Goal: Navigation & Orientation: Find specific page/section

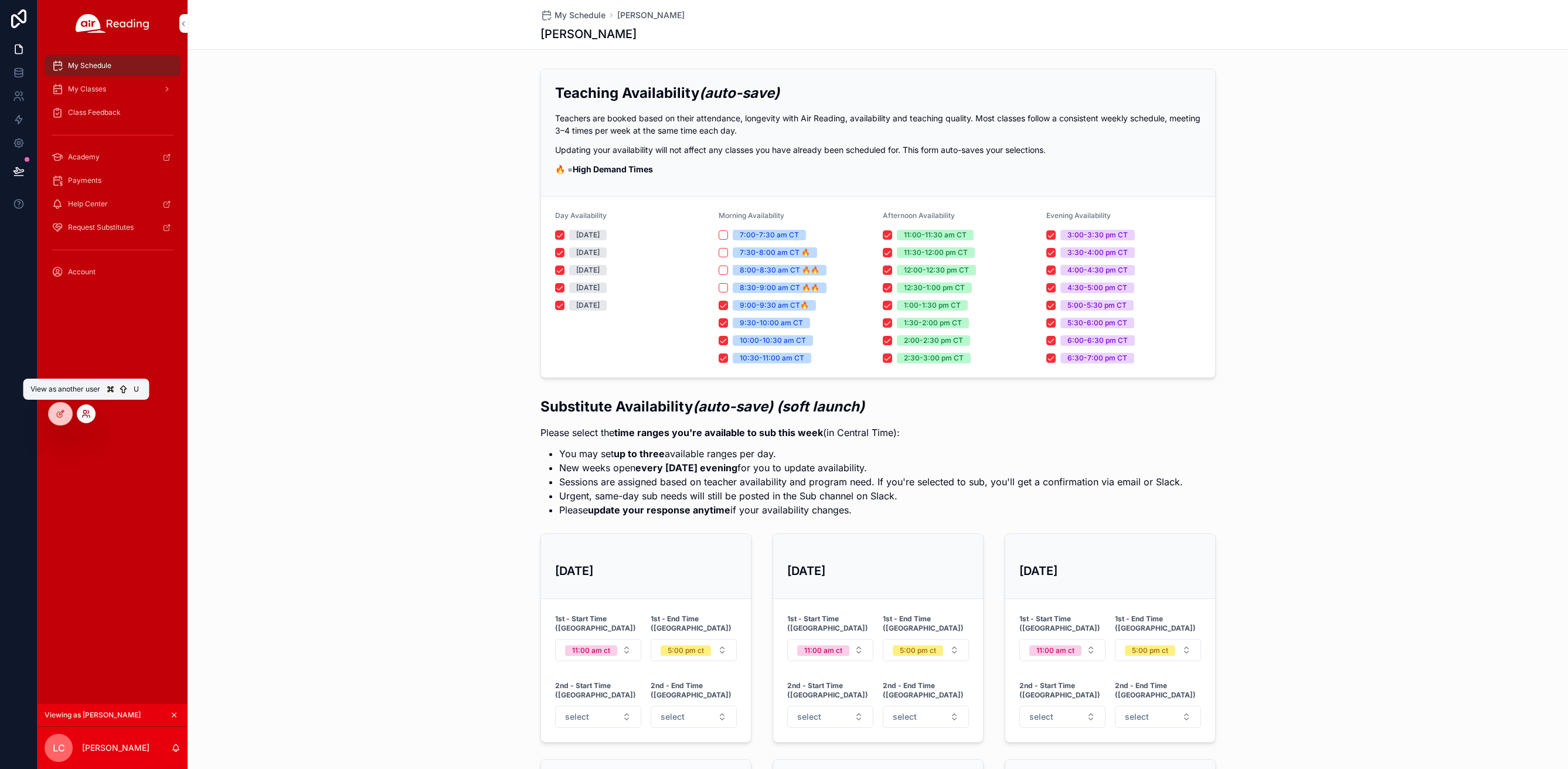
click at [88, 414] on icon at bounding box center [86, 414] width 9 height 9
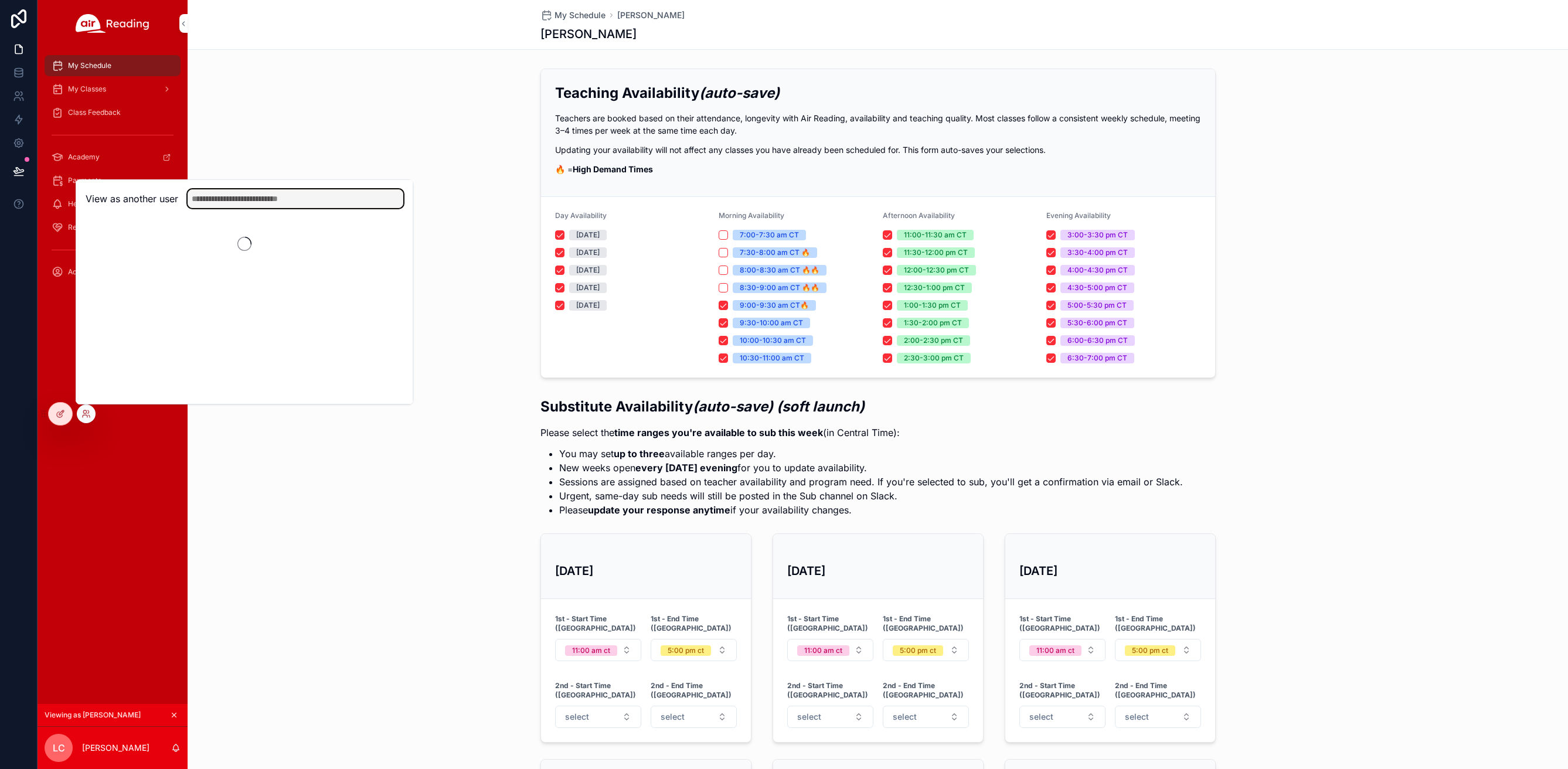
click at [220, 200] on input "text" at bounding box center [295, 199] width 216 height 19
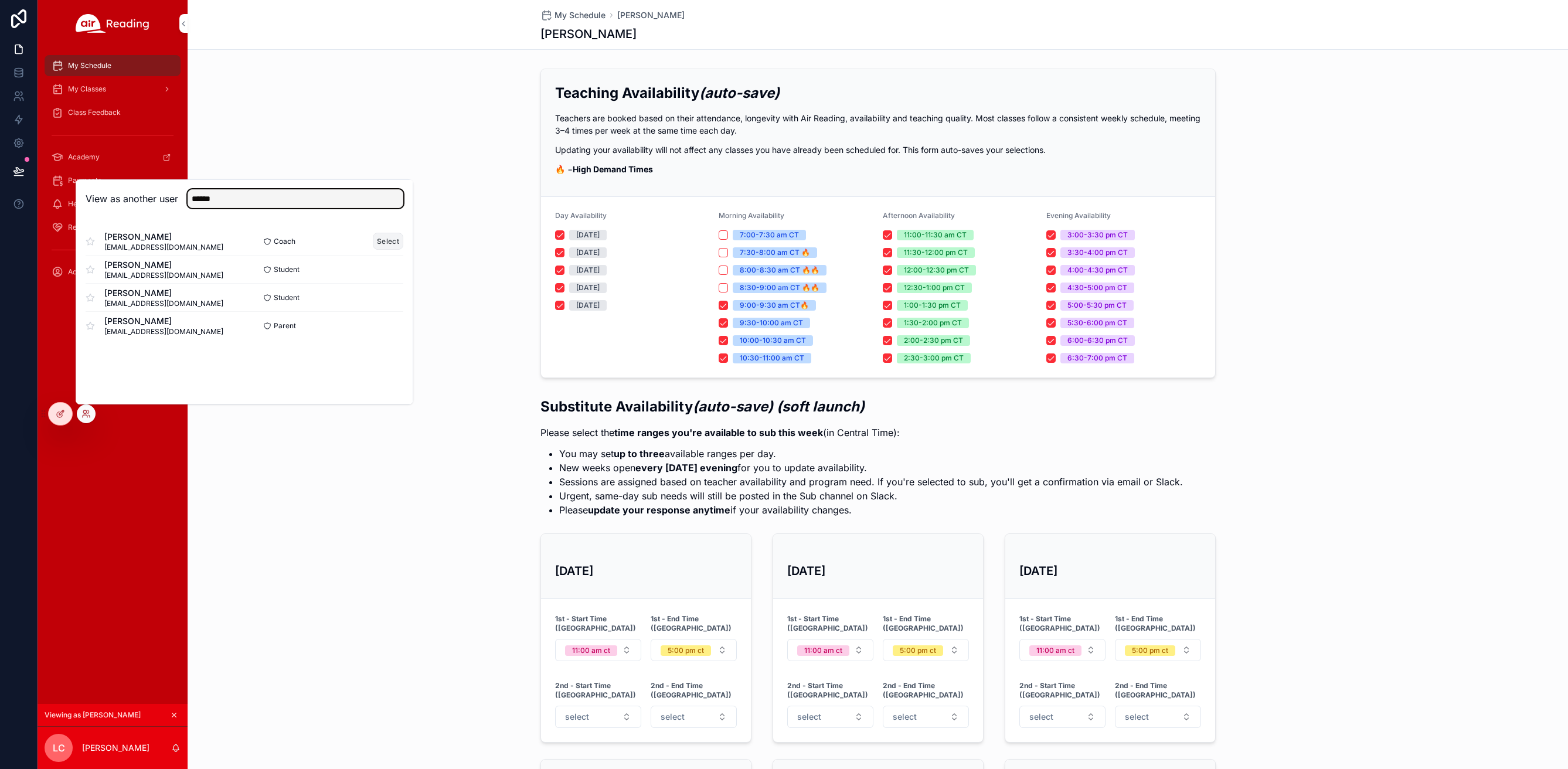
type input "******"
click at [388, 241] on button "Select" at bounding box center [388, 241] width 31 height 17
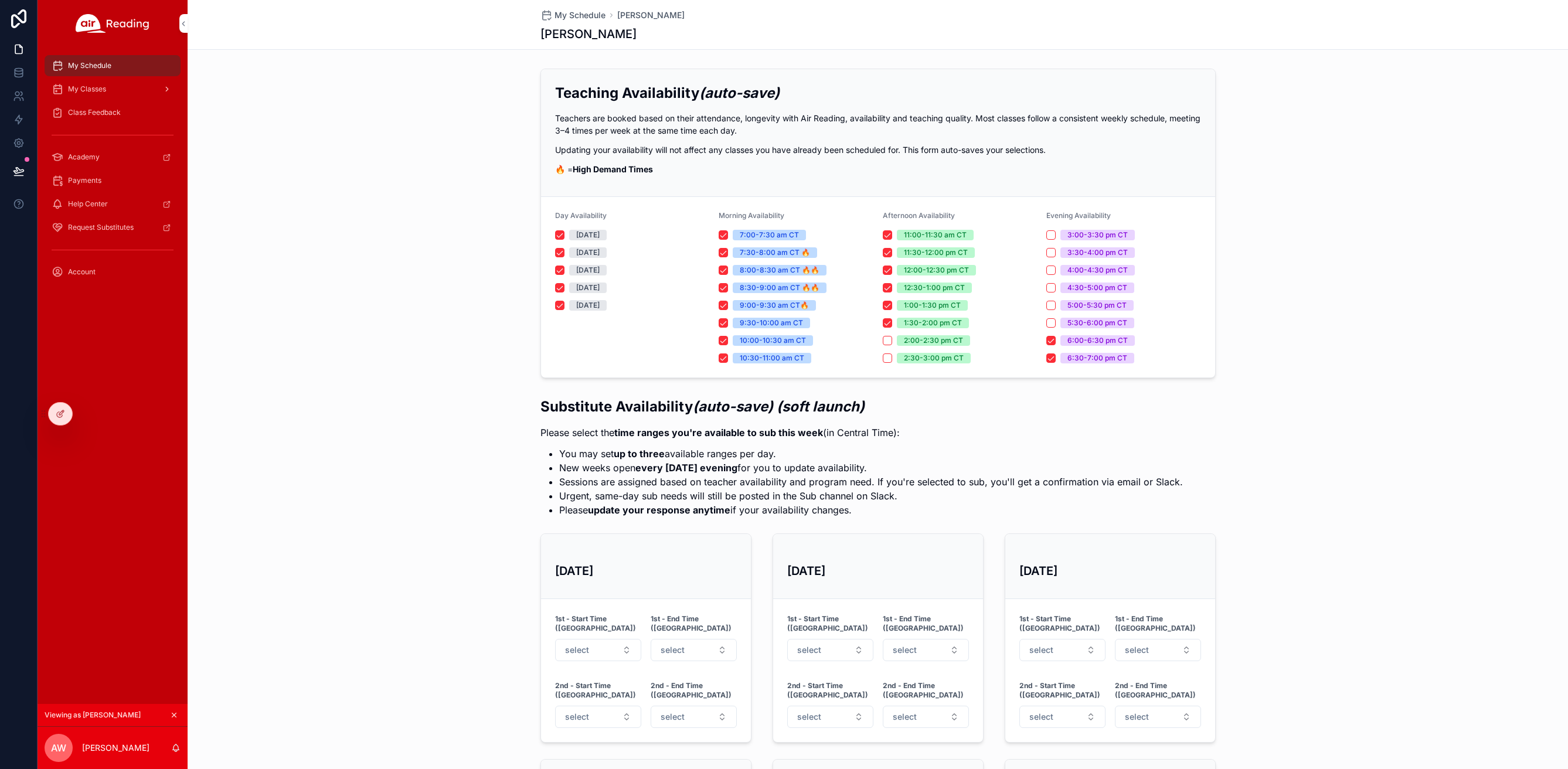
click at [106, 90] on div "My Classes" at bounding box center [113, 89] width 122 height 19
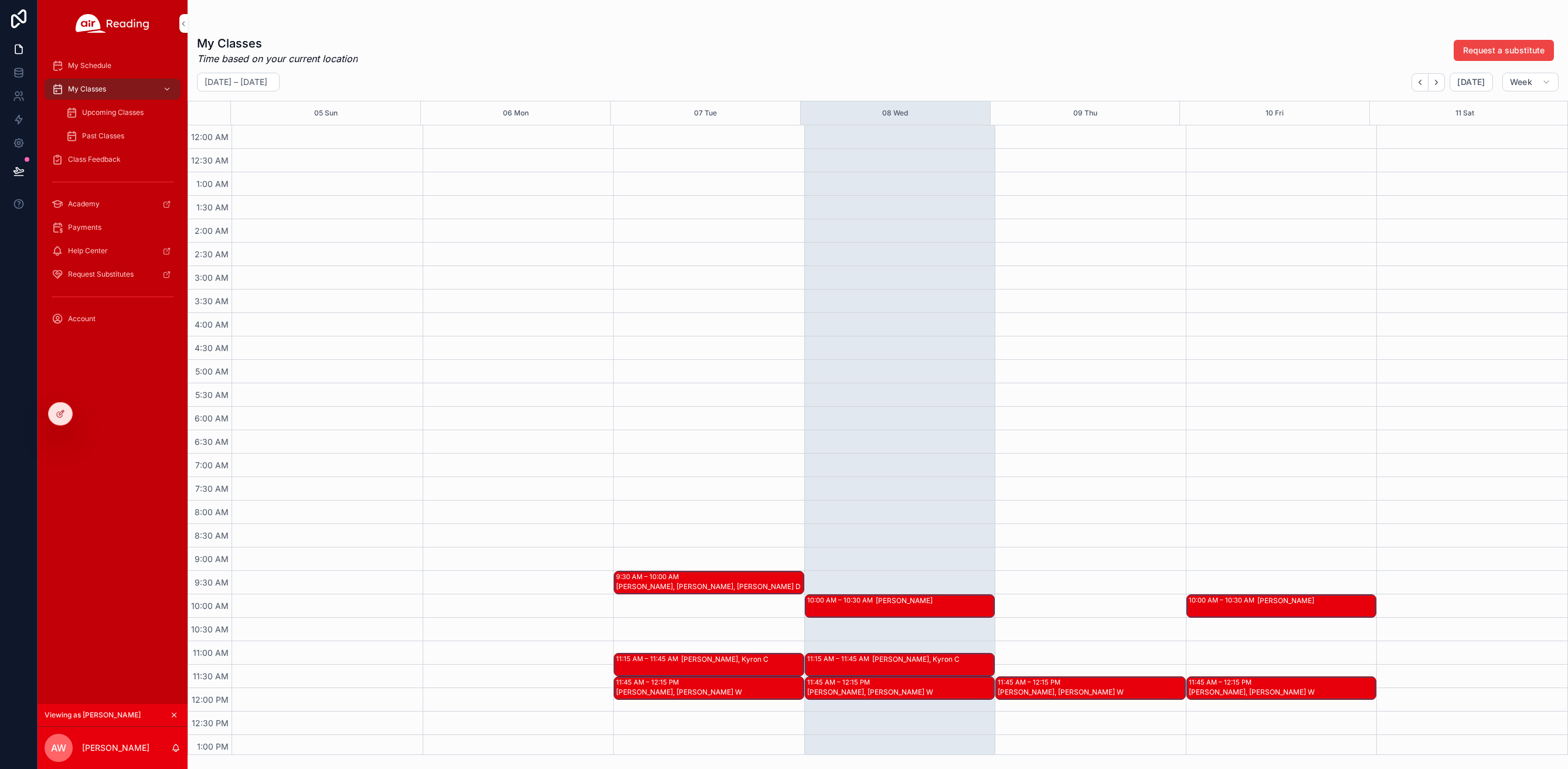
click at [95, 109] on span "Upcoming Classes" at bounding box center [113, 112] width 62 height 9
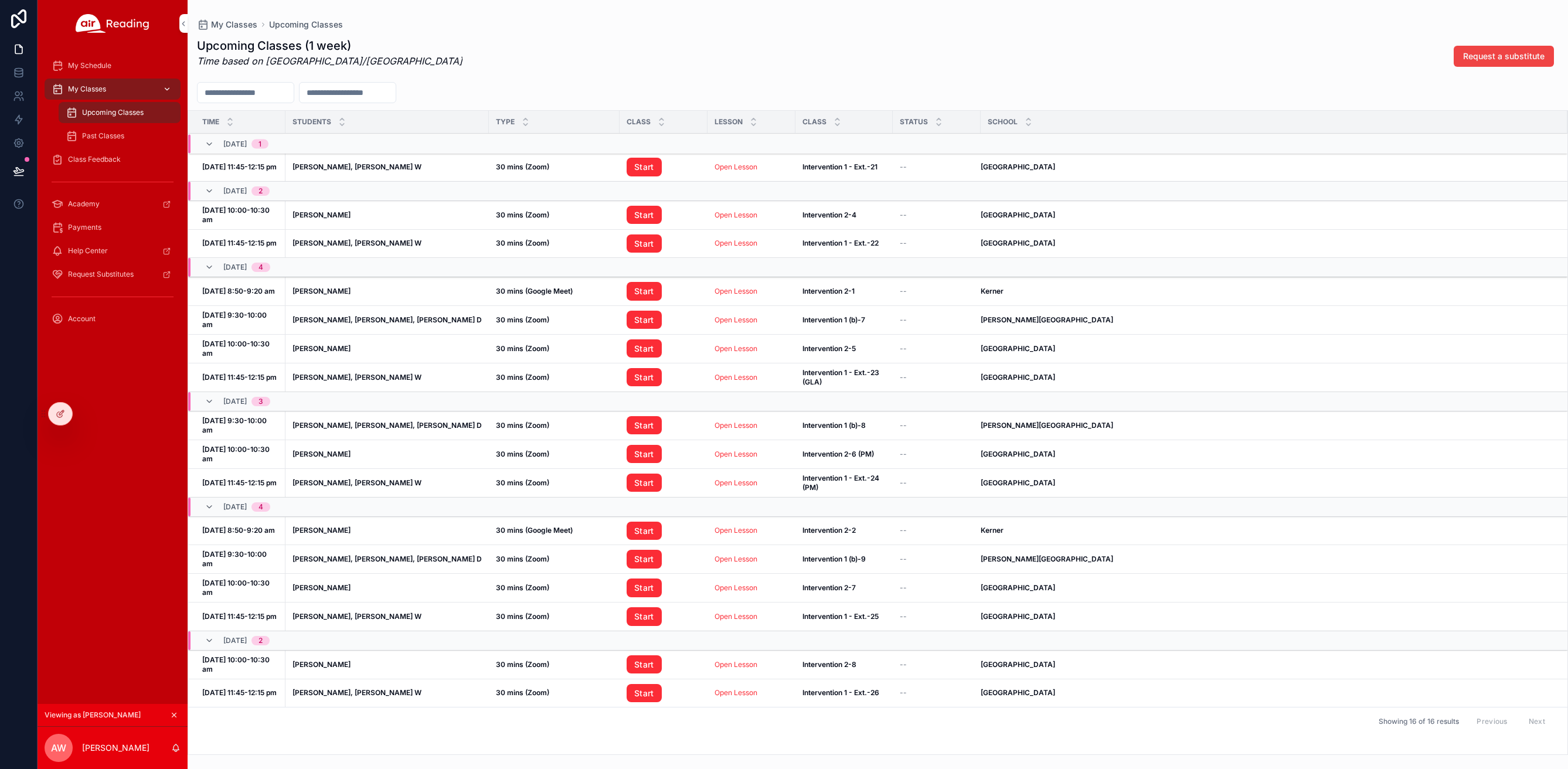
click at [100, 92] on span "My Classes" at bounding box center [87, 89] width 38 height 9
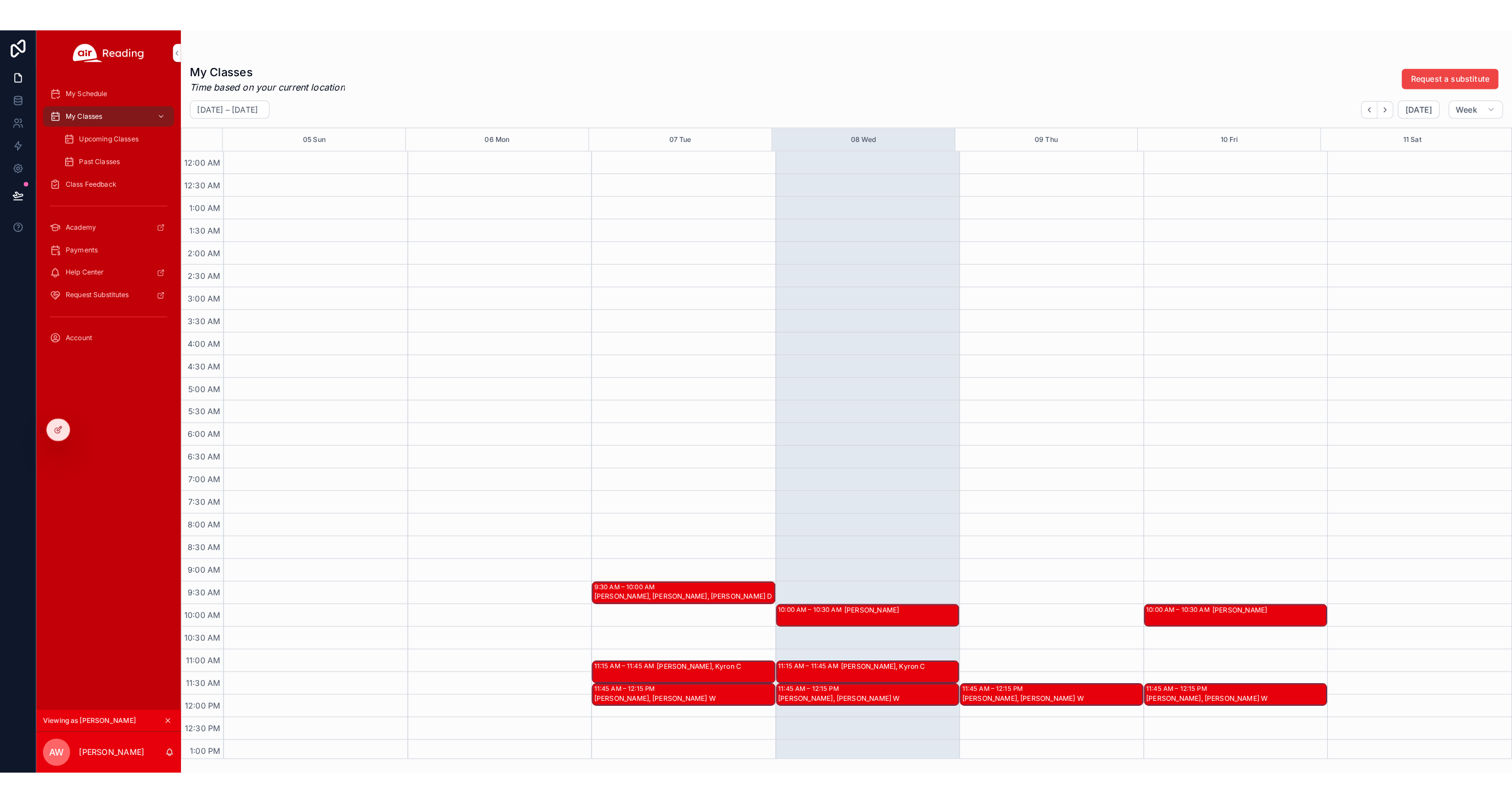
scroll to position [167, 0]
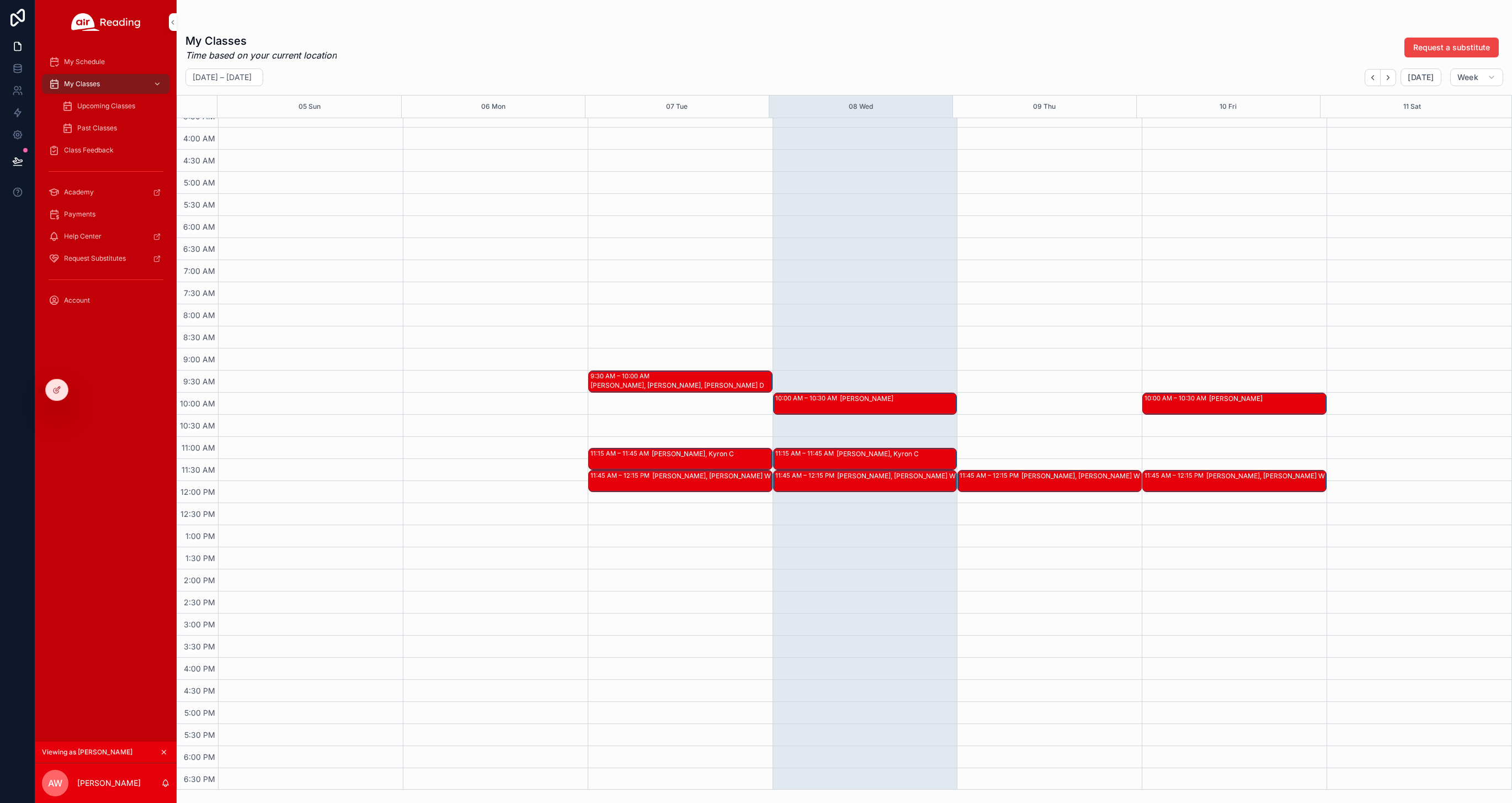
click at [166, 724] on icon "scrollable content" at bounding box center [164, 752] width 4 height 4
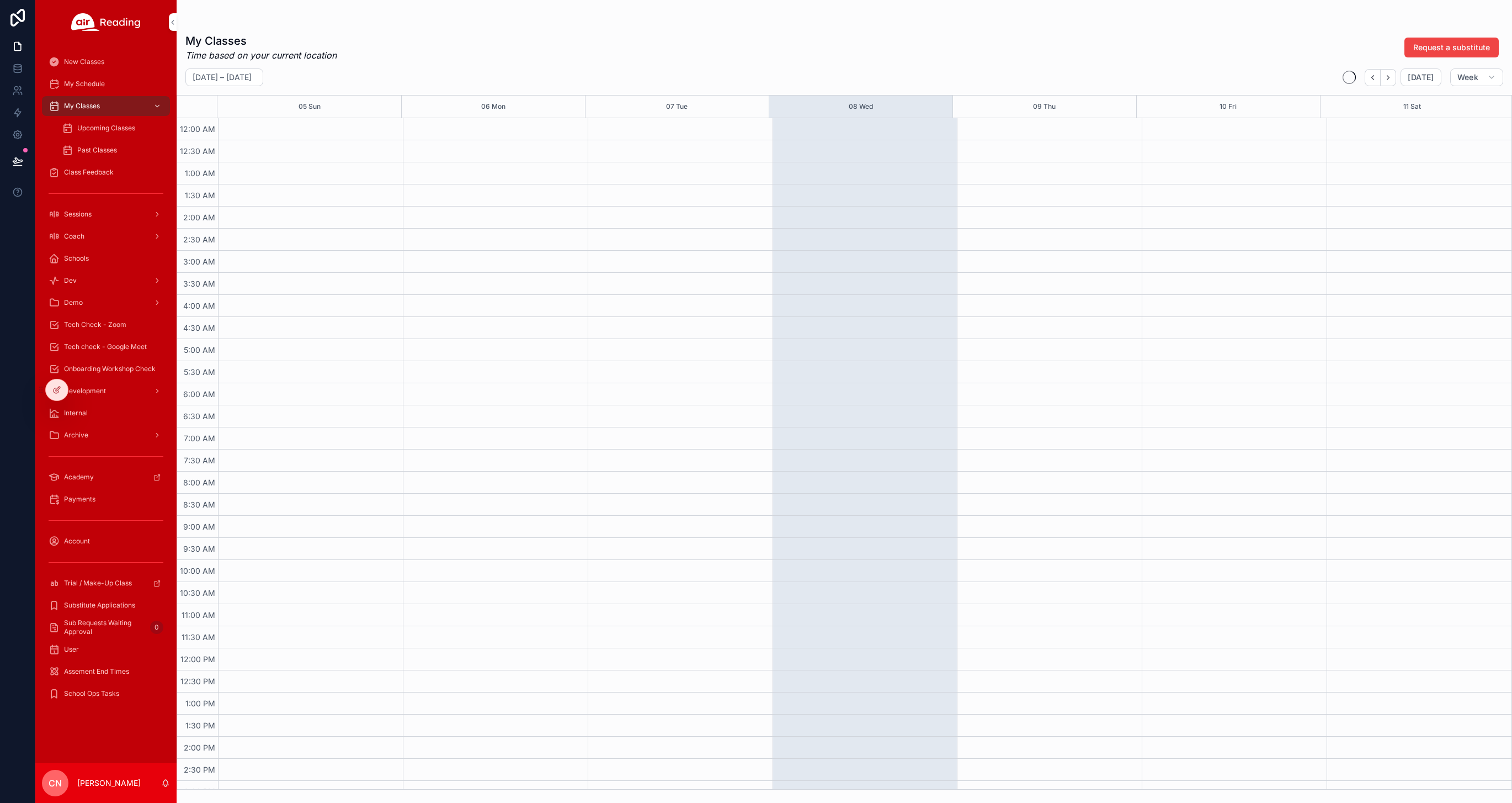
click at [97, 127] on span "Upcoming Classes" at bounding box center [106, 128] width 58 height 9
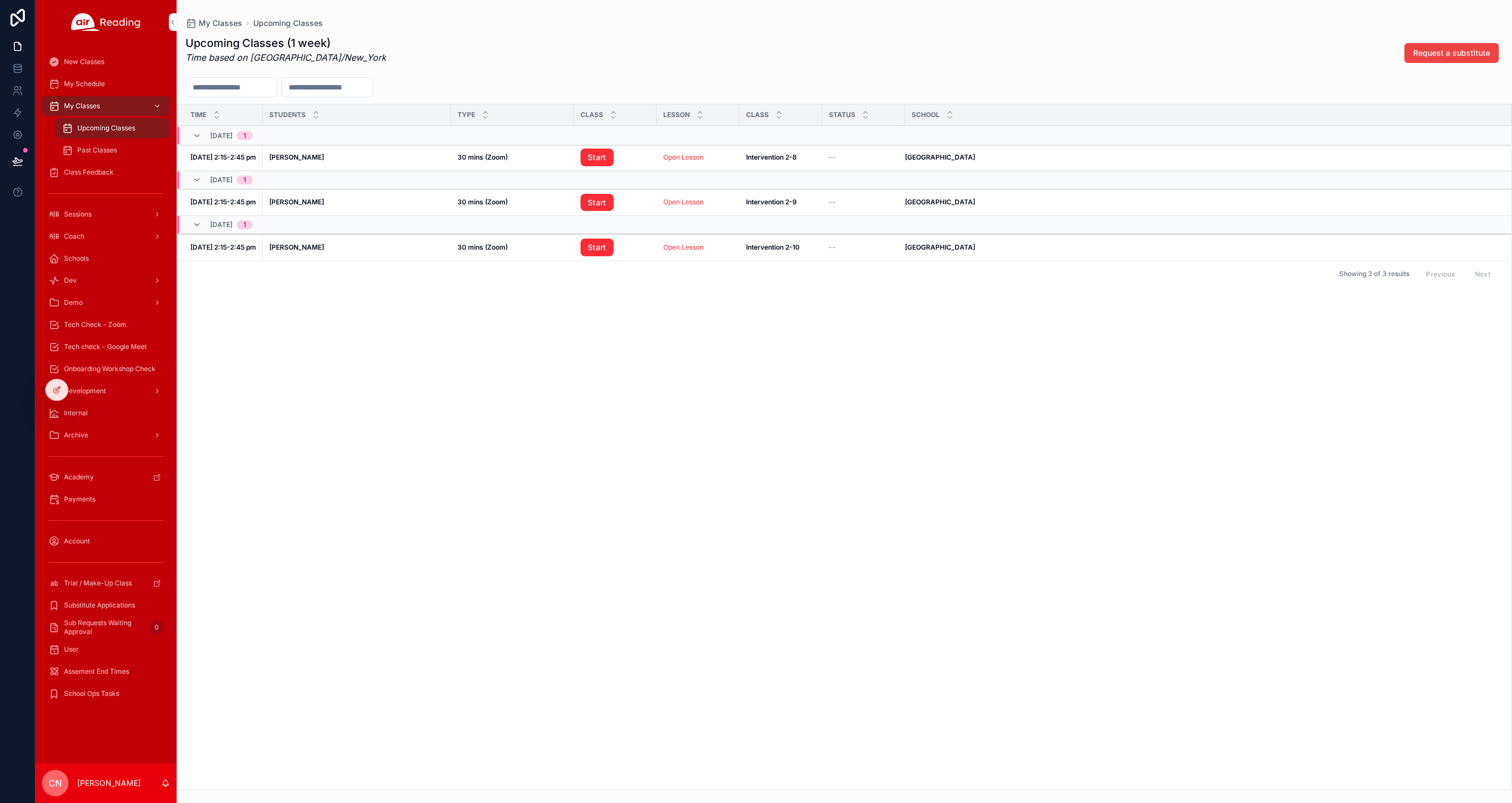
click at [90, 82] on span "My Schedule" at bounding box center [85, 84] width 41 height 9
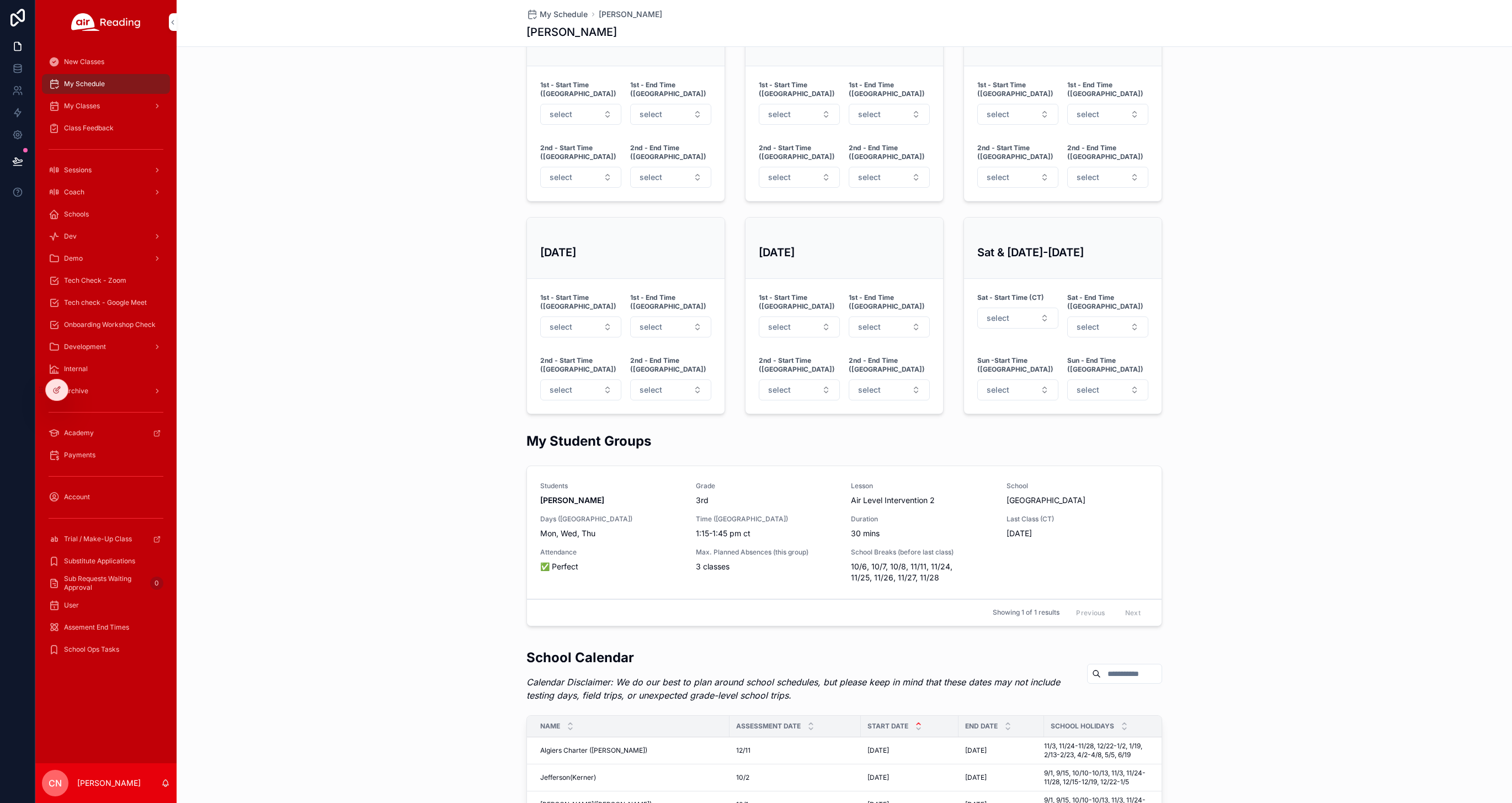
scroll to position [821, 0]
